Goal: Task Accomplishment & Management: Manage account settings

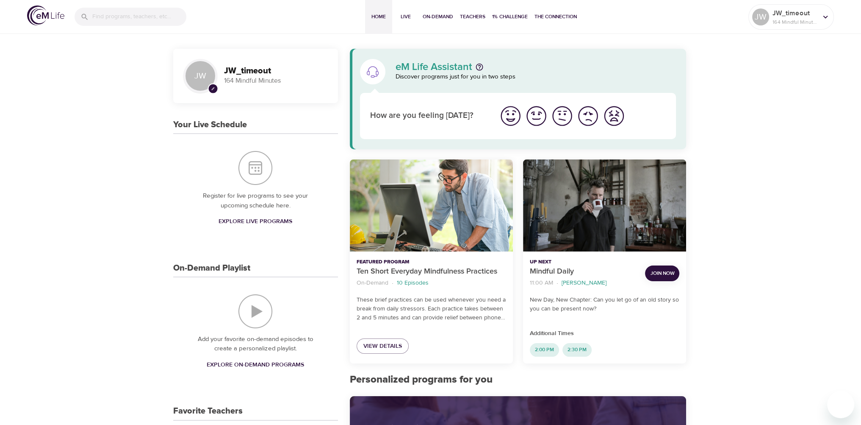
click at [658, 272] on span "Join Now" at bounding box center [662, 273] width 24 height 9
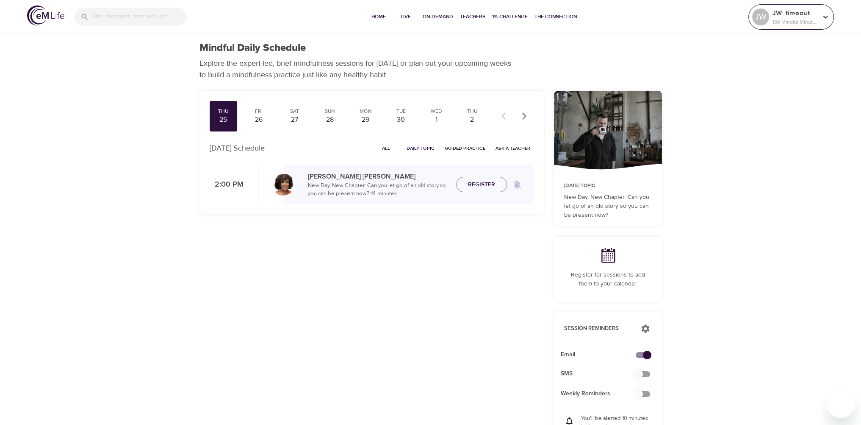
click at [766, 14] on div "JW" at bounding box center [760, 16] width 17 height 17
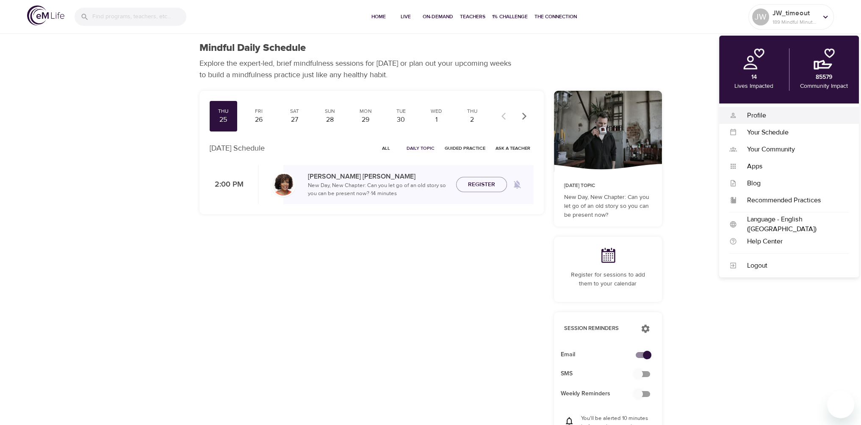
click at [762, 113] on div "Profile" at bounding box center [793, 116] width 112 height 10
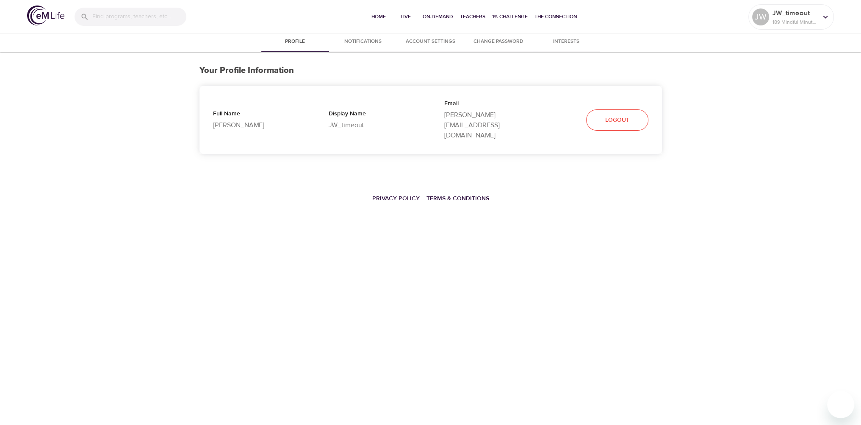
select select "10"
